Goal: Information Seeking & Learning: Check status

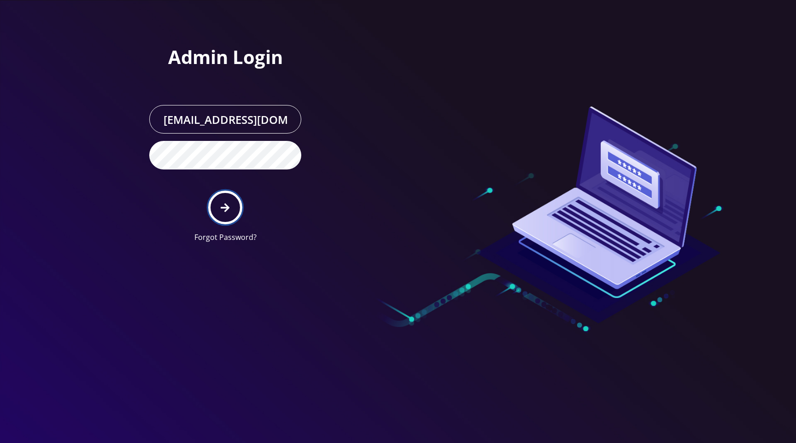
click at [233, 207] on button "submit" at bounding box center [225, 208] width 34 height 34
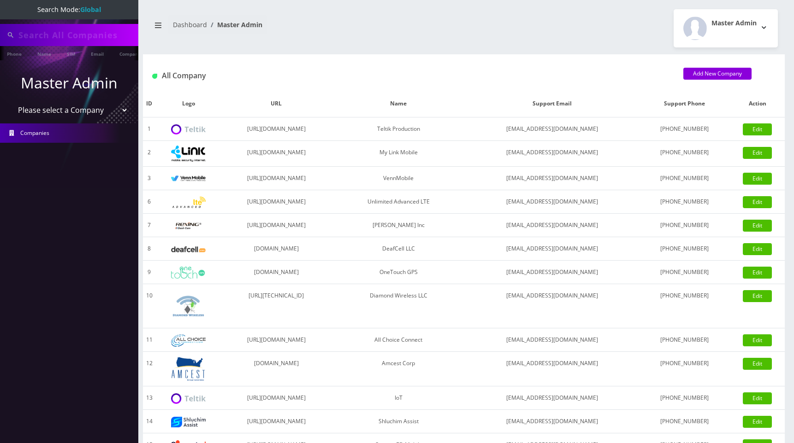
type input "[PERSON_NAME]"
click at [79, 112] on select "Please select a Company Teltik Production My Link Mobile VennMobile Unlimited A…" at bounding box center [70, 111] width 118 height 18
select select "13"
click at [11, 102] on select "Please select a Company Teltik Production My Link Mobile VennMobile Unlimited A…" at bounding box center [70, 111] width 118 height 18
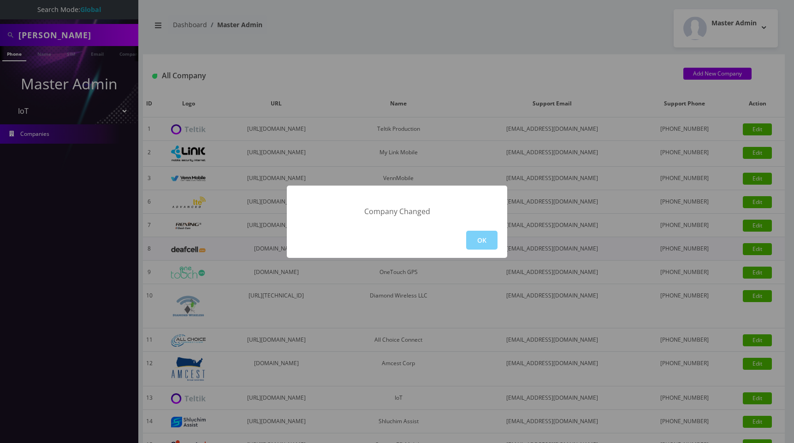
click at [481, 246] on button "OK" at bounding box center [481, 240] width 31 height 19
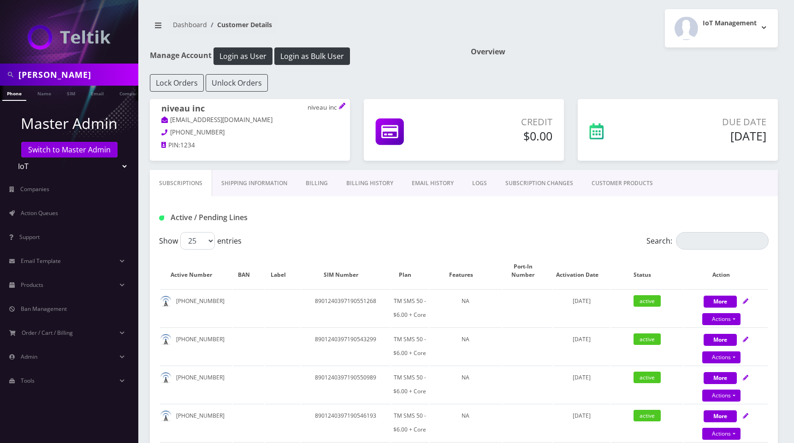
click at [424, 184] on link "EMAIL HISTORY" at bounding box center [432, 183] width 60 height 27
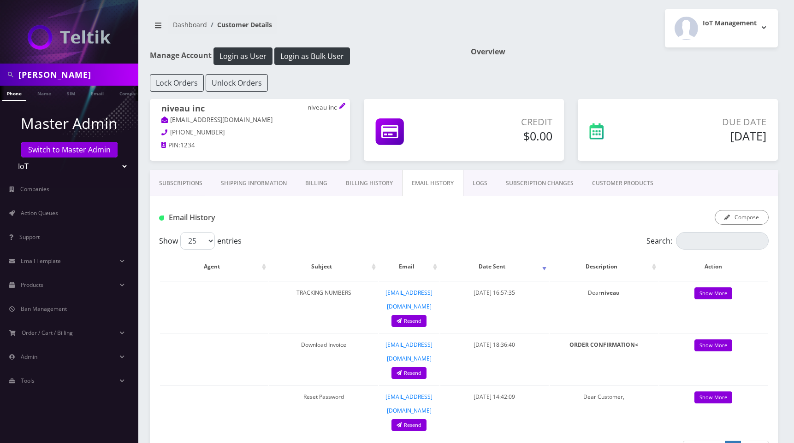
scroll to position [31, 0]
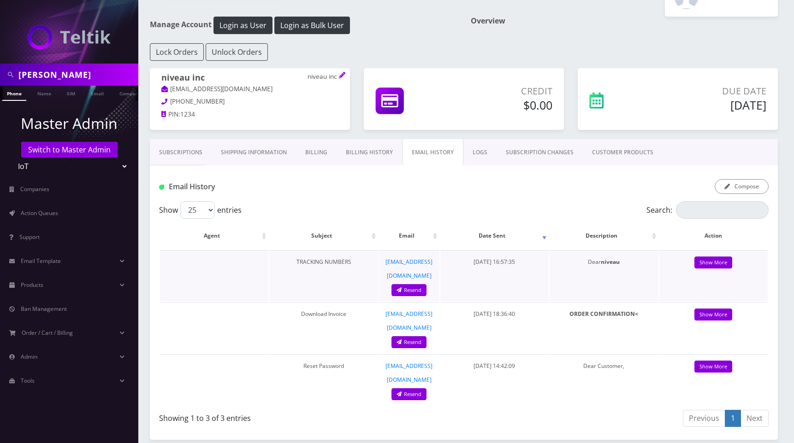
click at [713, 256] on td "Show More" at bounding box center [713, 275] width 108 height 51
click at [718, 263] on link "Show More" at bounding box center [713, 263] width 38 height 12
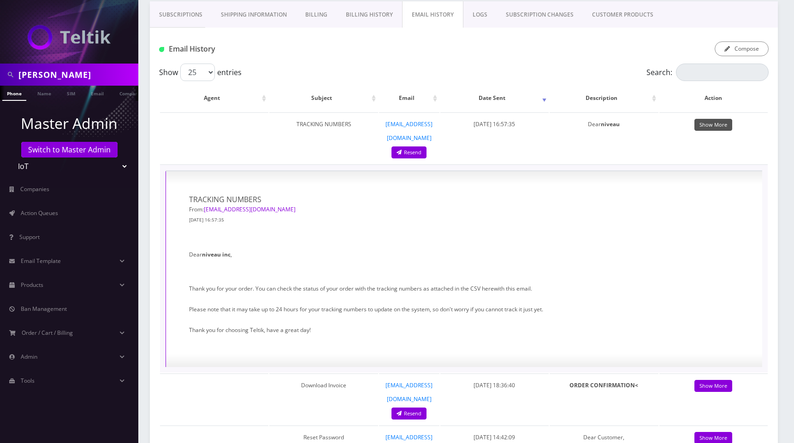
scroll to position [115, 0]
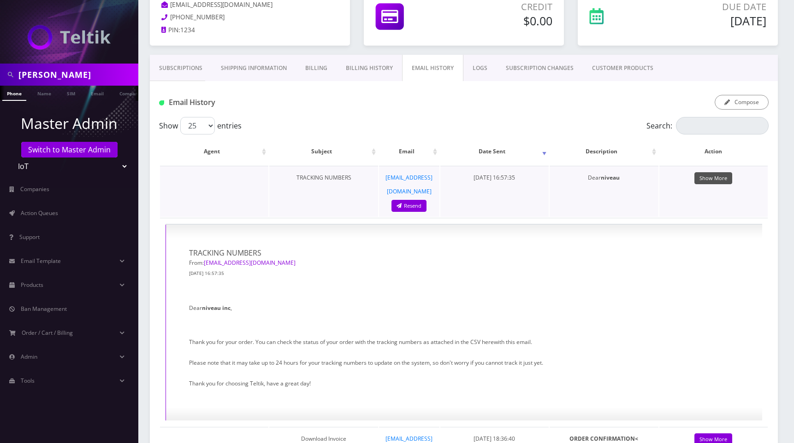
click at [718, 178] on link "Show More" at bounding box center [713, 178] width 38 height 12
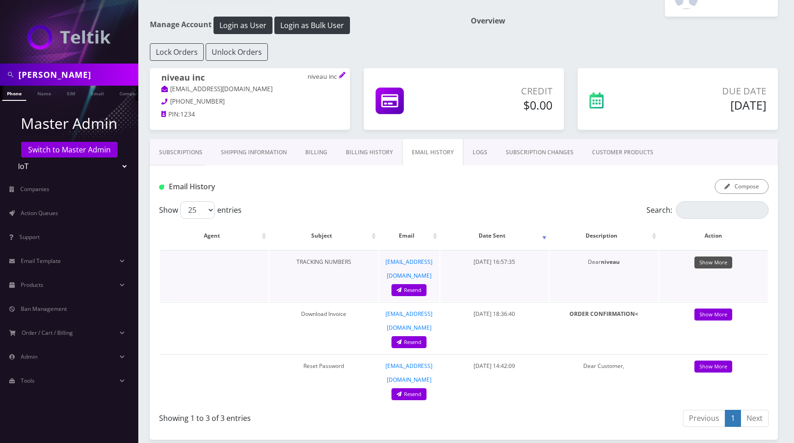
click at [700, 260] on link "Show More" at bounding box center [713, 263] width 38 height 12
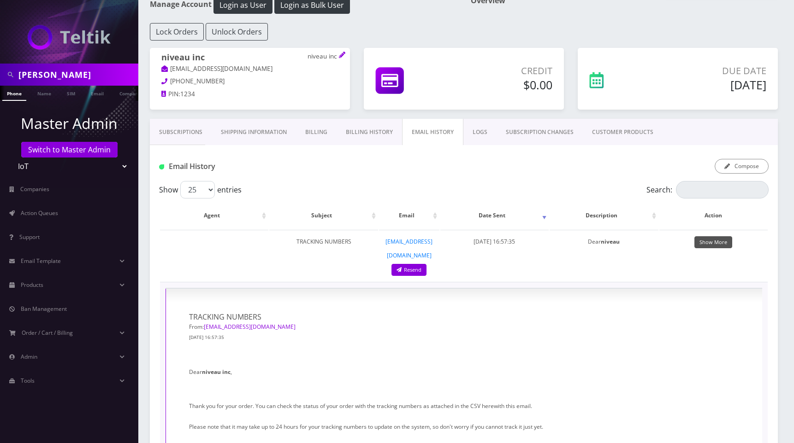
scroll to position [0, 0]
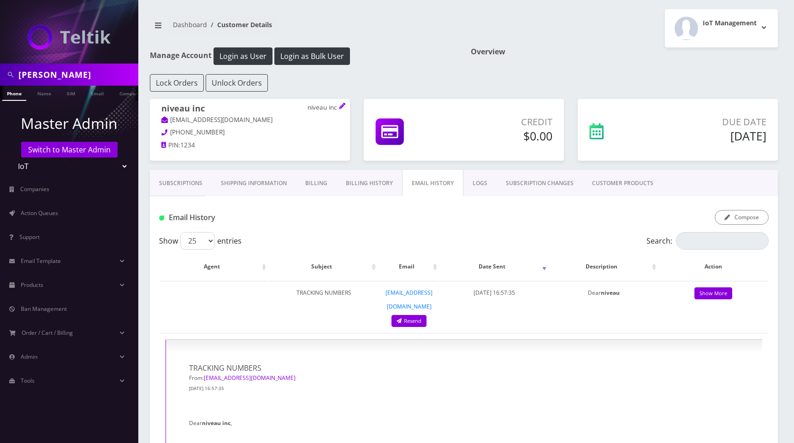
click at [262, 186] on link "Shipping Information" at bounding box center [254, 183] width 84 height 27
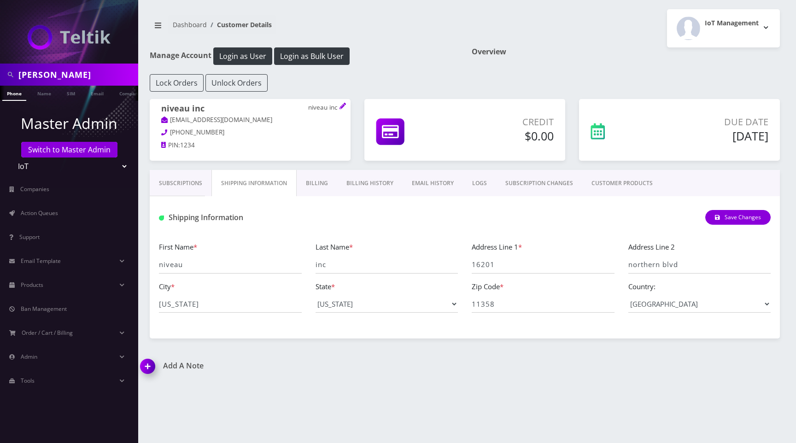
click at [318, 187] on link "Billing" at bounding box center [317, 183] width 41 height 27
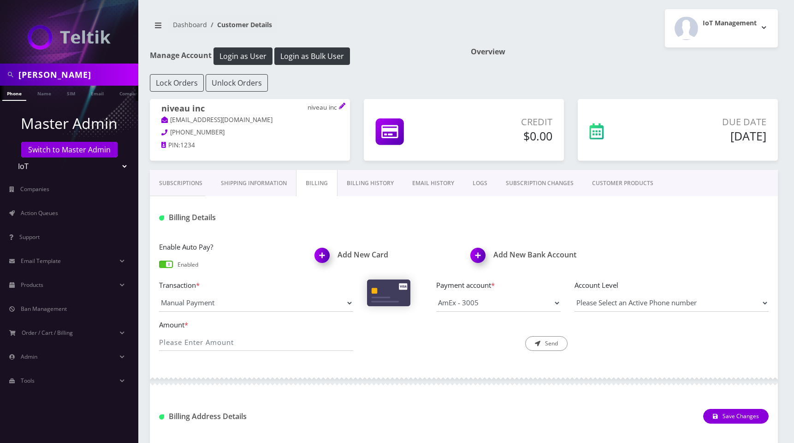
click at [197, 185] on link "Subscriptions" at bounding box center [181, 183] width 62 height 27
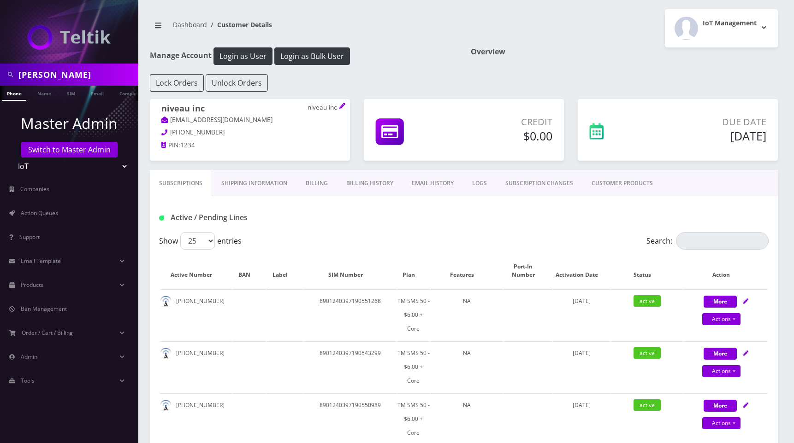
click at [422, 183] on link "EMAIL HISTORY" at bounding box center [432, 183] width 60 height 27
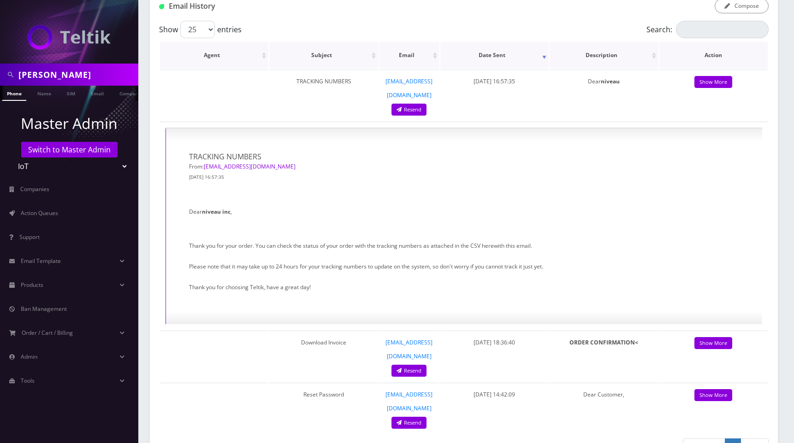
scroll to position [213, 0]
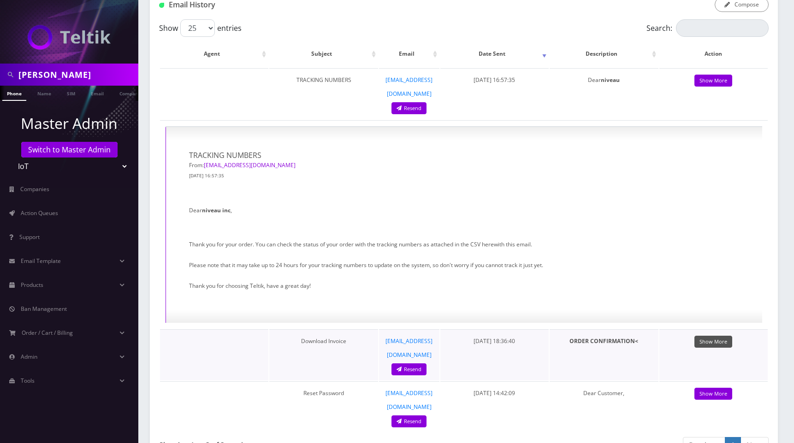
click at [722, 336] on link "Show More" at bounding box center [713, 342] width 38 height 12
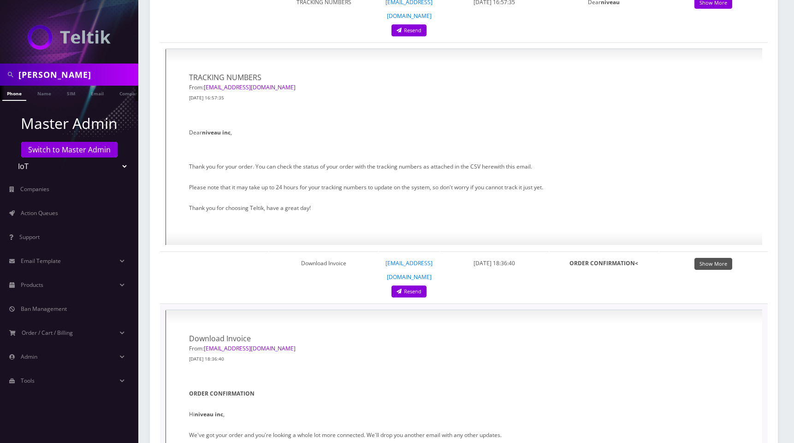
scroll to position [240, 0]
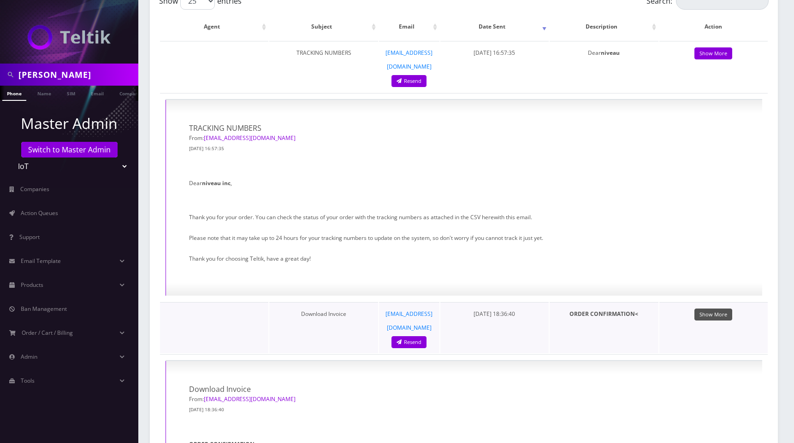
click at [718, 309] on link "Show More" at bounding box center [713, 315] width 38 height 12
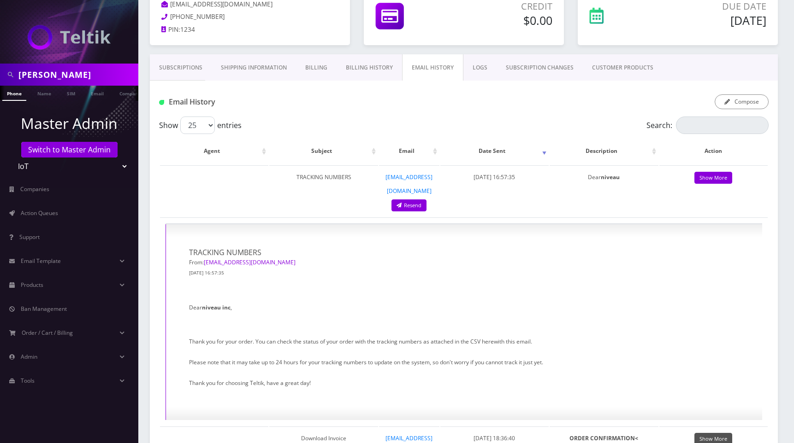
scroll to position [0, 0]
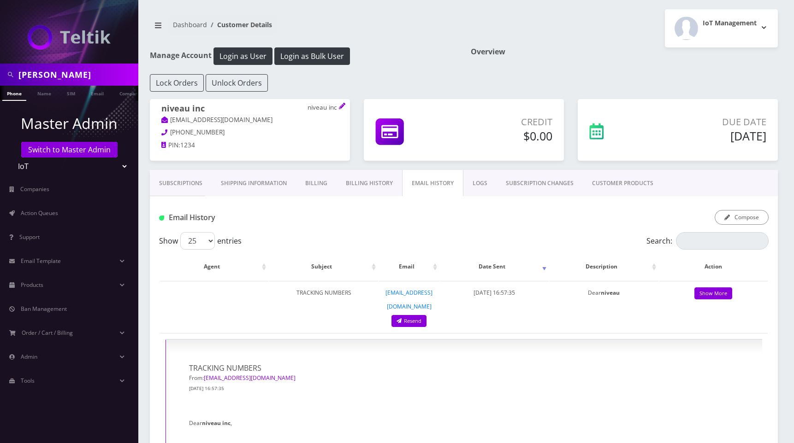
click at [195, 183] on link "Subscriptions" at bounding box center [181, 183] width 62 height 27
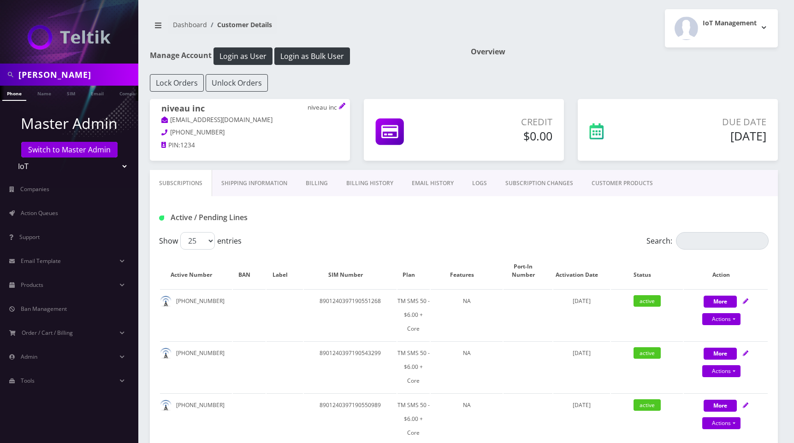
click at [582, 37] on div "IoT Management Logout" at bounding box center [624, 28] width 321 height 38
click at [373, 182] on link "Billing History" at bounding box center [369, 183] width 65 height 27
